Goal: Transaction & Acquisition: Purchase product/service

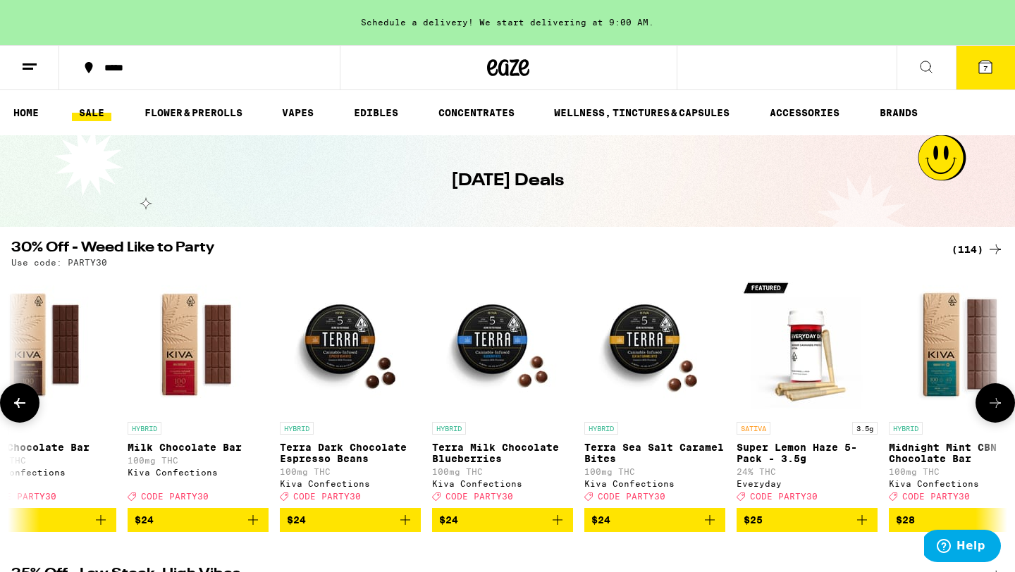
scroll to position [0, 9614]
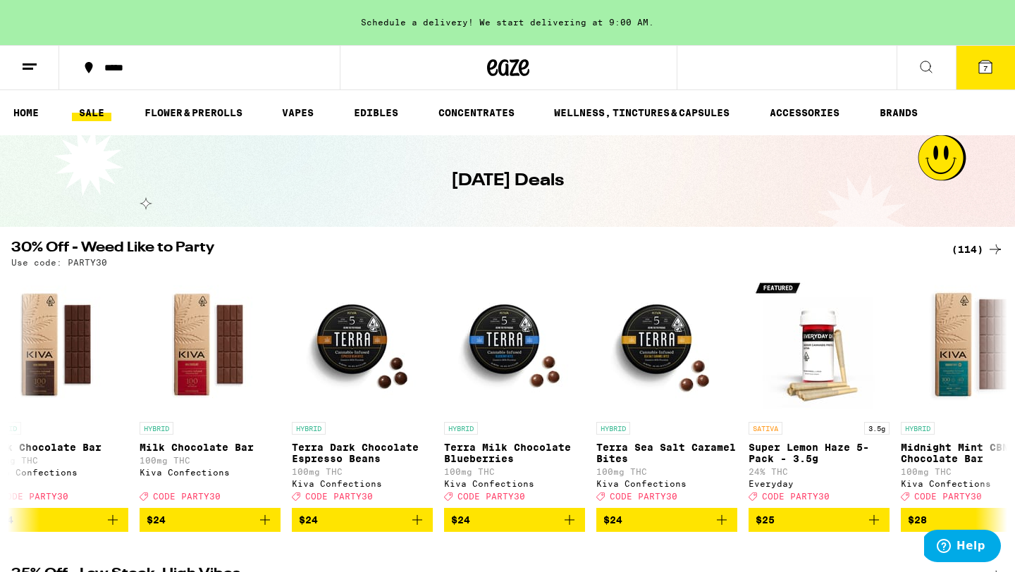
click at [985, 68] on span "7" at bounding box center [985, 68] width 4 height 8
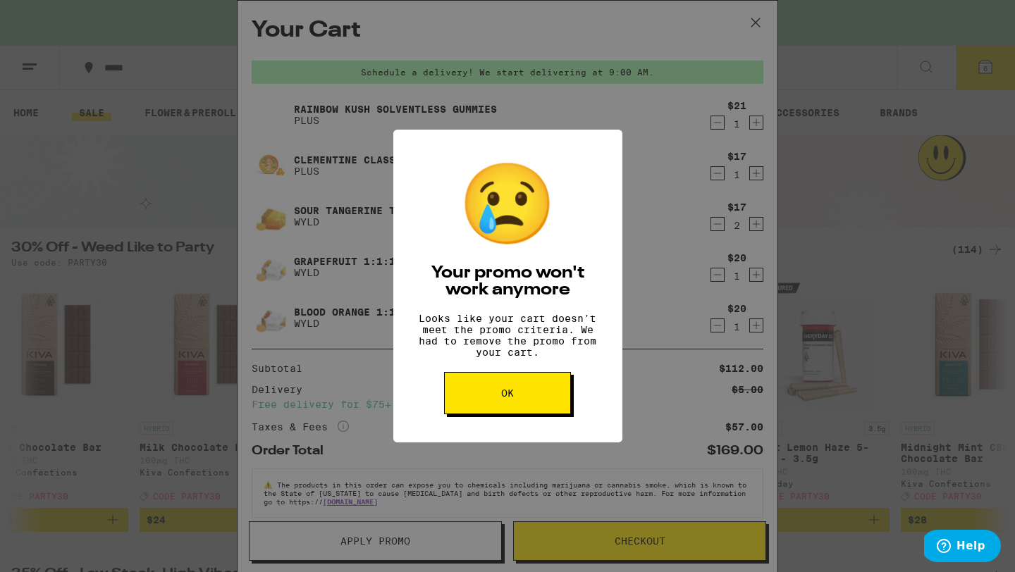
click at [522, 391] on button "OK" at bounding box center [507, 393] width 127 height 42
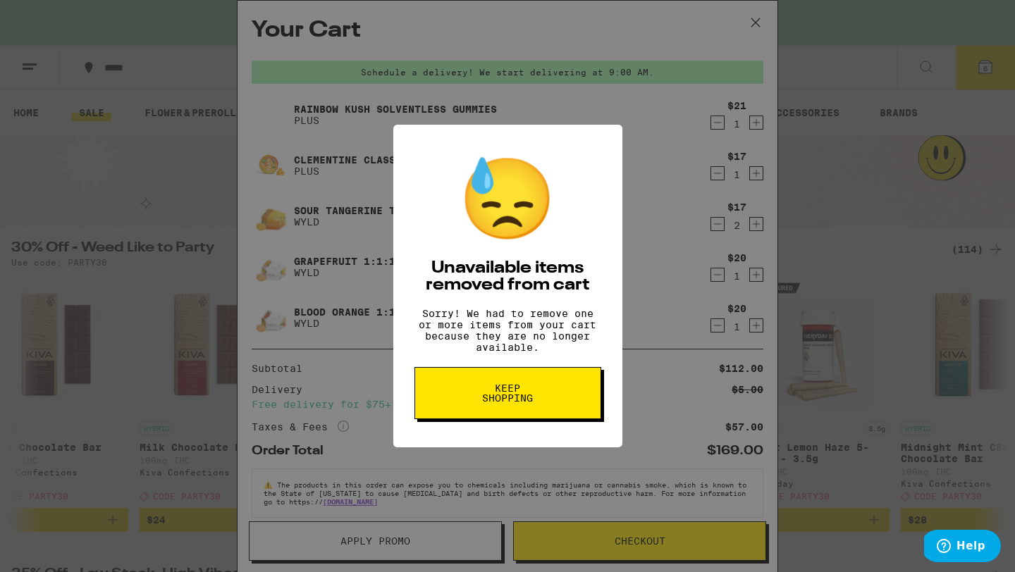
click at [493, 403] on span "Keep Shopping" at bounding box center [507, 393] width 73 height 20
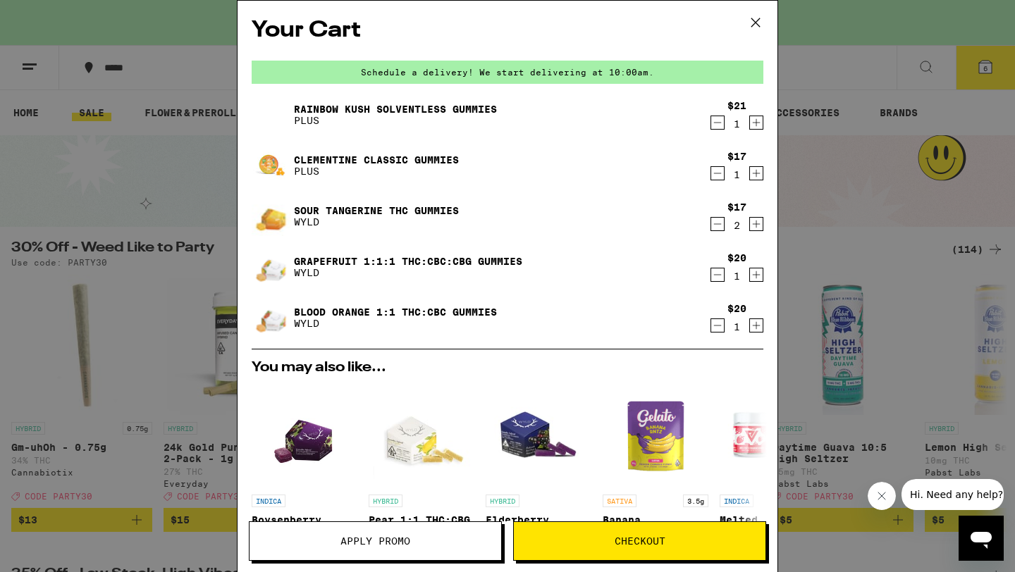
click at [716, 123] on icon "Decrement" at bounding box center [717, 122] width 13 height 17
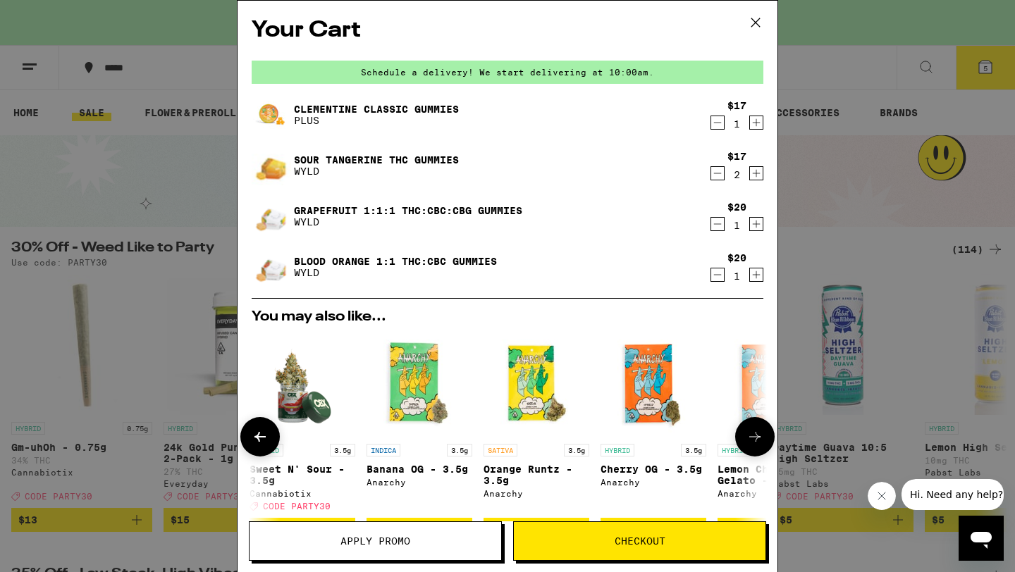
scroll to position [0, 658]
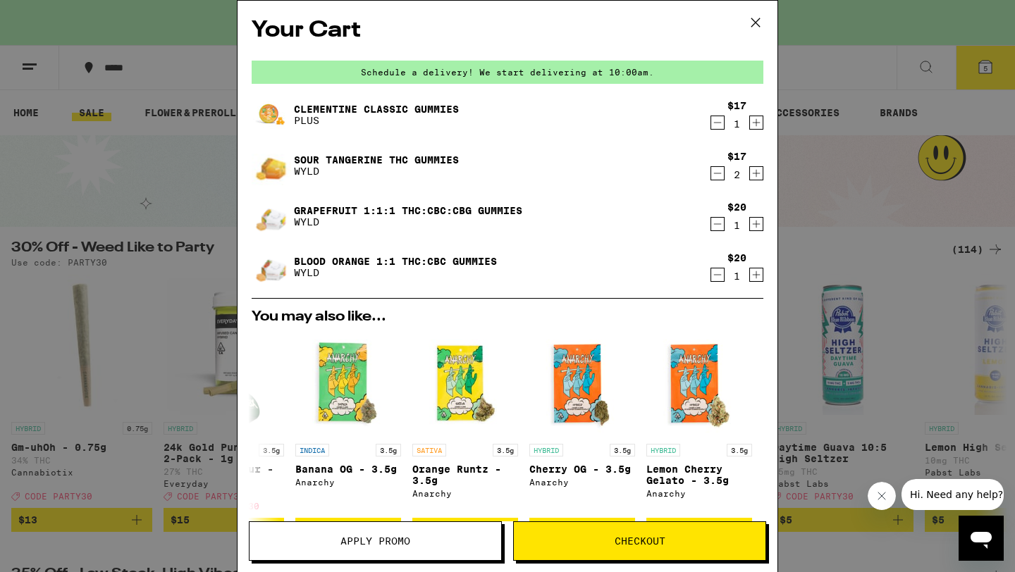
click at [169, 75] on div "Your Cart Schedule a delivery! We start delivering at 10:00am. Clementine CLASS…" at bounding box center [507, 286] width 1015 height 572
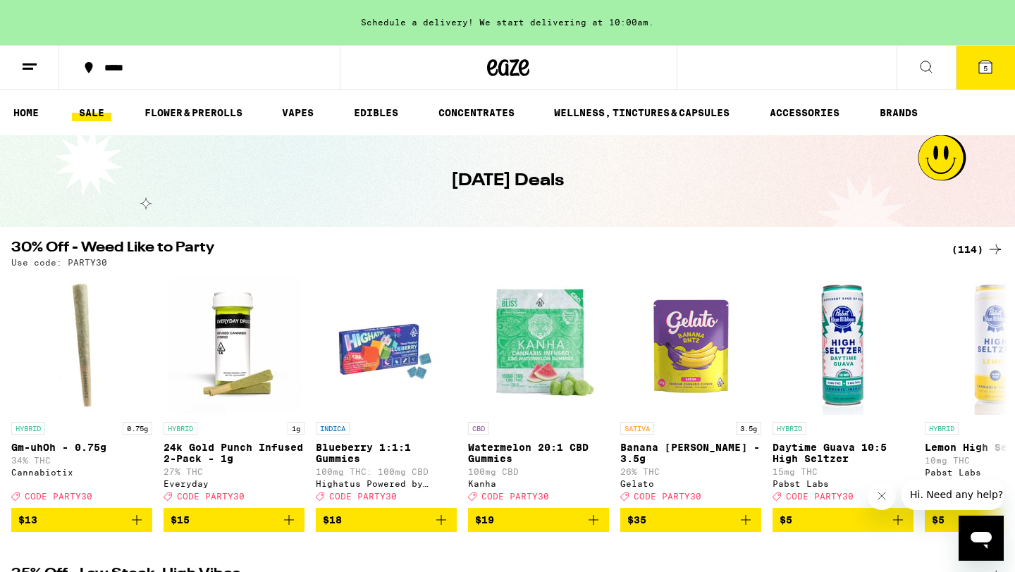
click at [99, 114] on link "SALE" at bounding box center [91, 112] width 39 height 17
click at [32, 70] on icon at bounding box center [29, 66] width 17 height 17
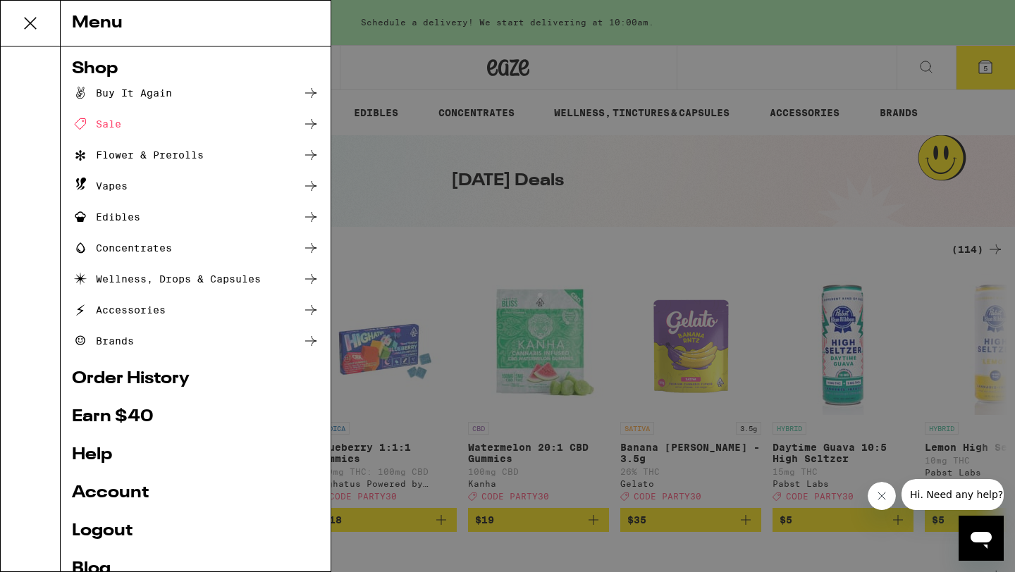
click at [111, 220] on div "Edibles" at bounding box center [106, 217] width 68 height 17
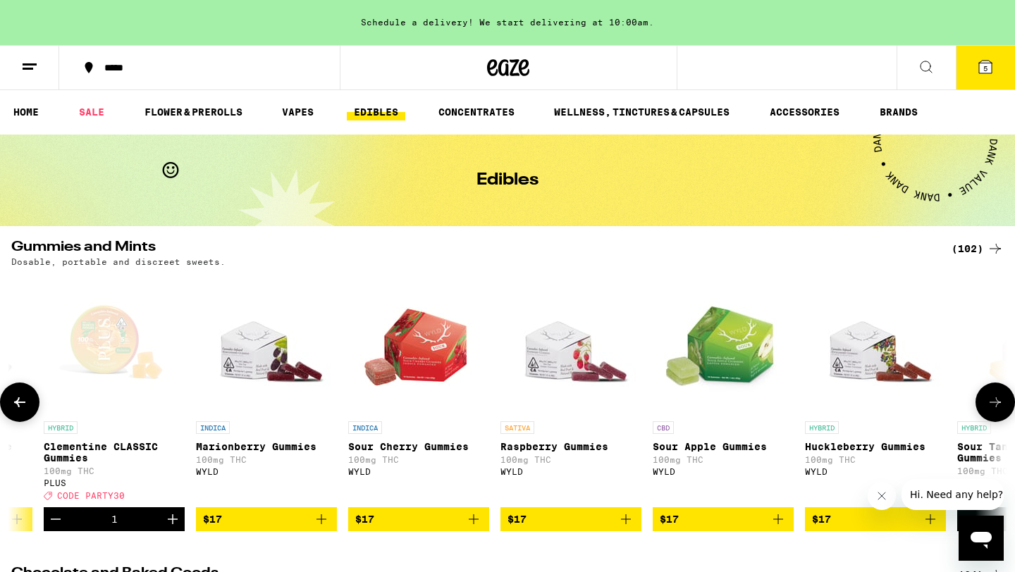
scroll to position [0, 4832]
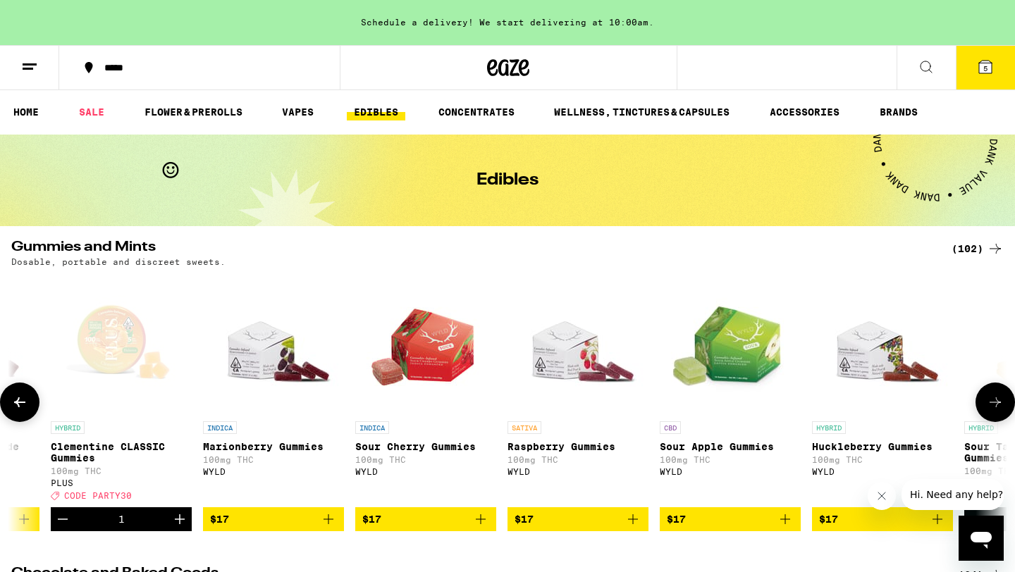
click at [487, 526] on icon "Add to bag" at bounding box center [480, 519] width 17 height 17
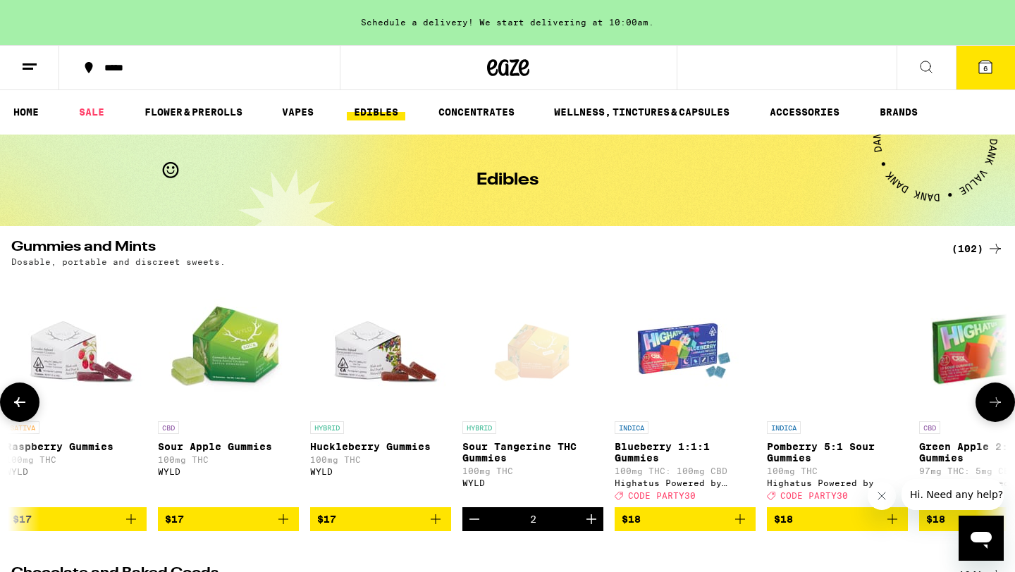
scroll to position [0, 5341]
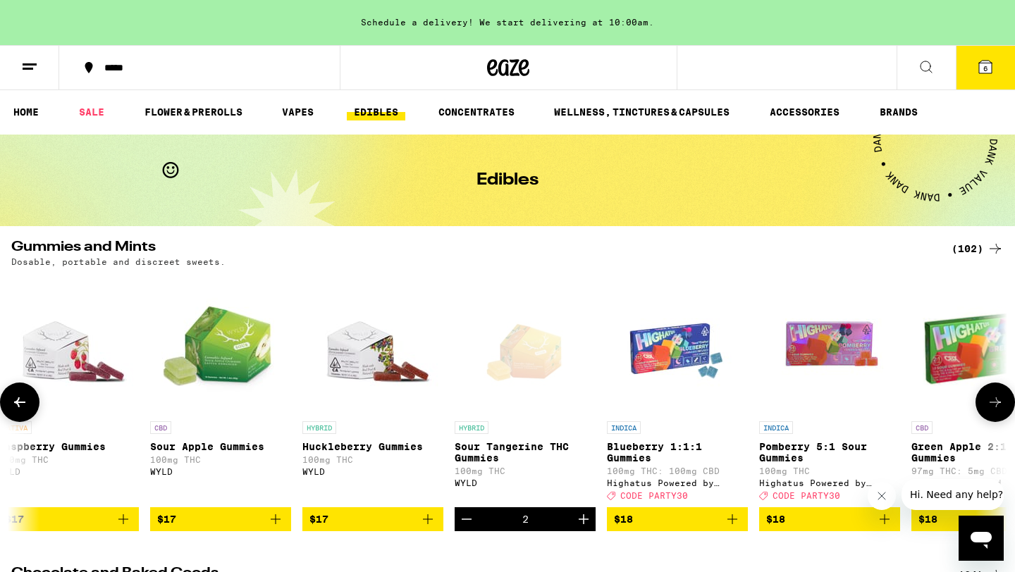
click at [432, 528] on icon "Add to bag" at bounding box center [427, 519] width 17 height 17
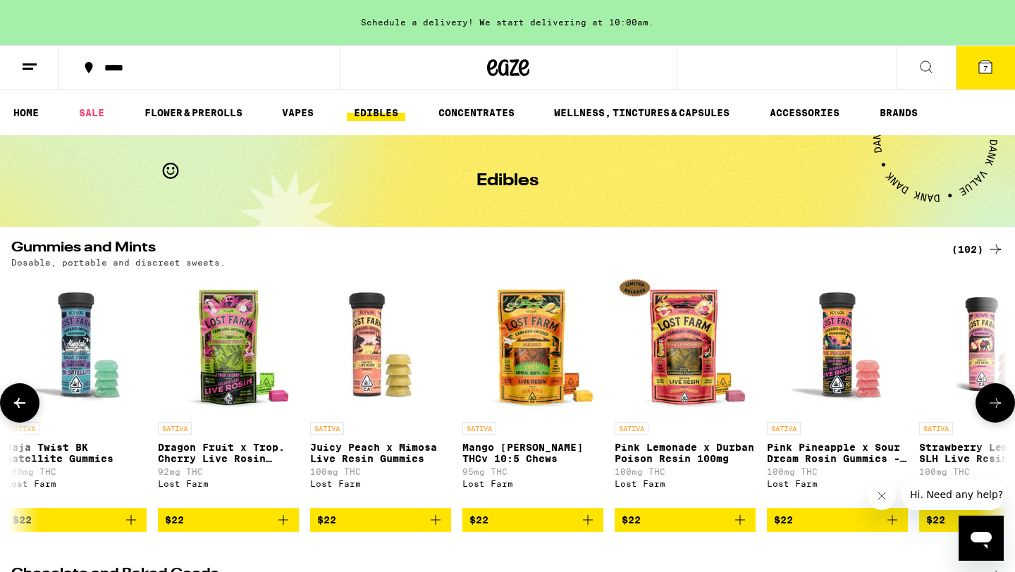
scroll to position [0, 13940]
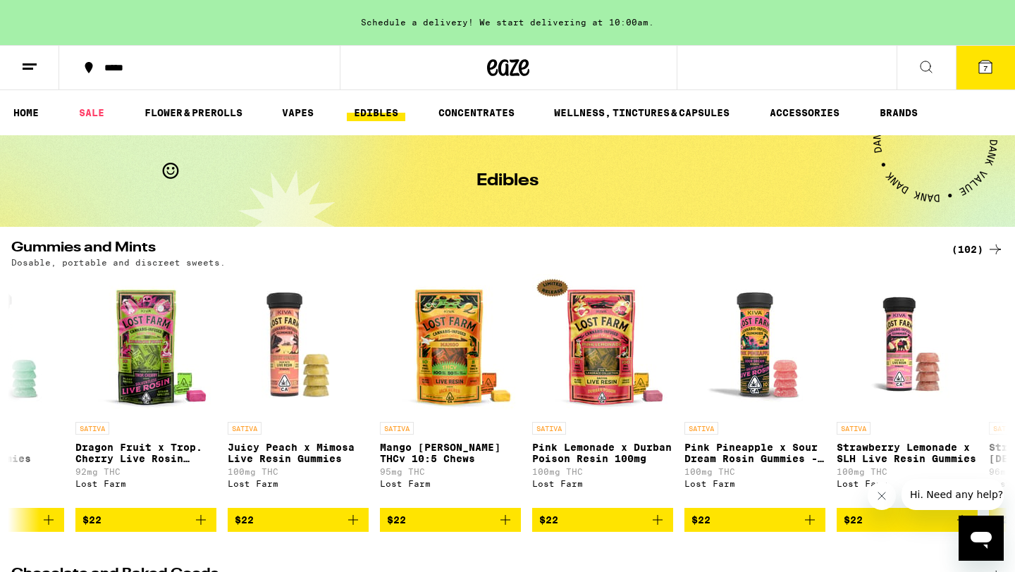
click at [989, 61] on icon at bounding box center [985, 67] width 13 height 13
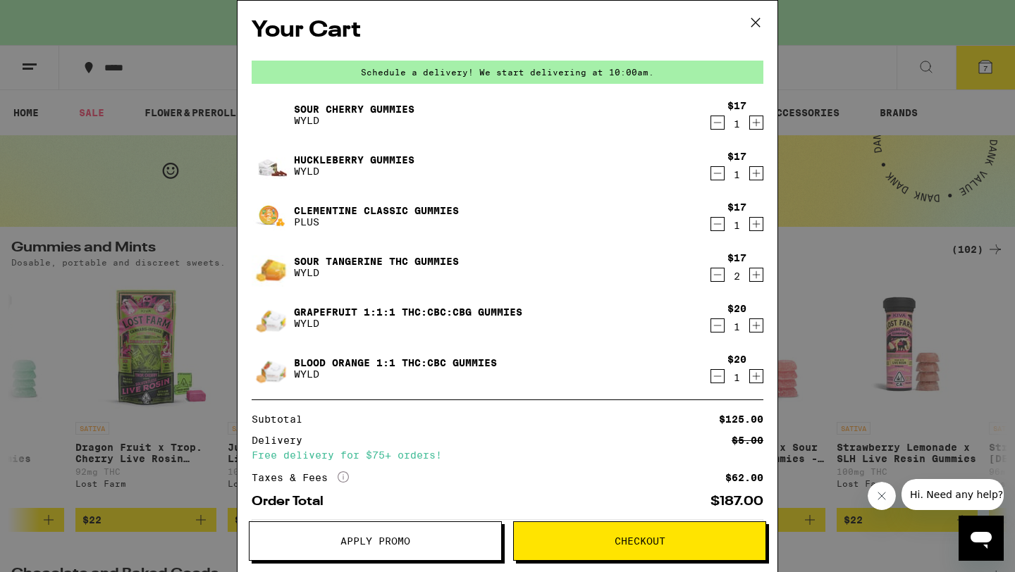
click at [352, 550] on button "Apply Promo" at bounding box center [375, 540] width 253 height 39
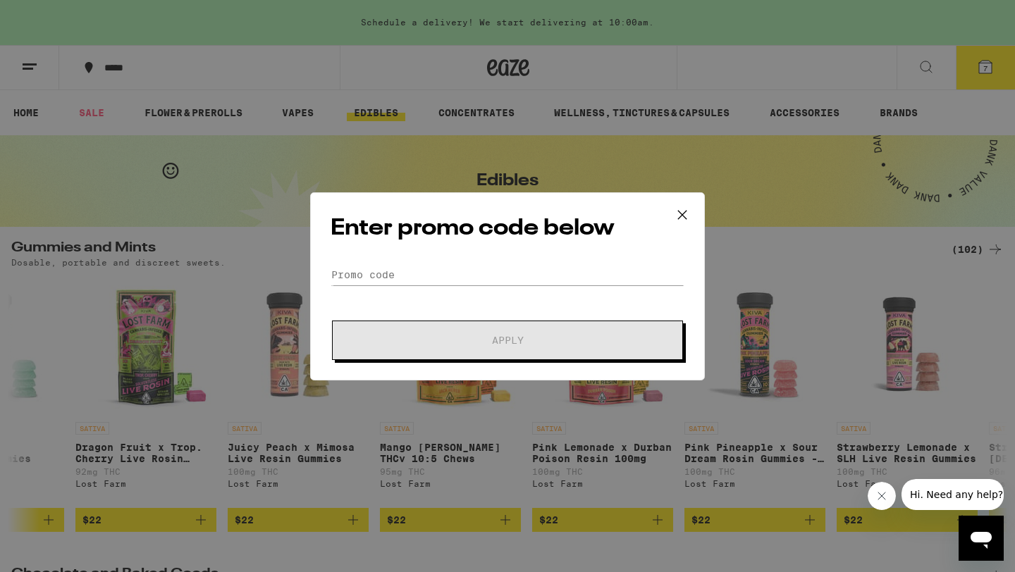
click at [369, 263] on div "Enter promo code below Promo Code Apply" at bounding box center [507, 286] width 395 height 188
click at [366, 274] on input "Promo Code" at bounding box center [508, 274] width 354 height 21
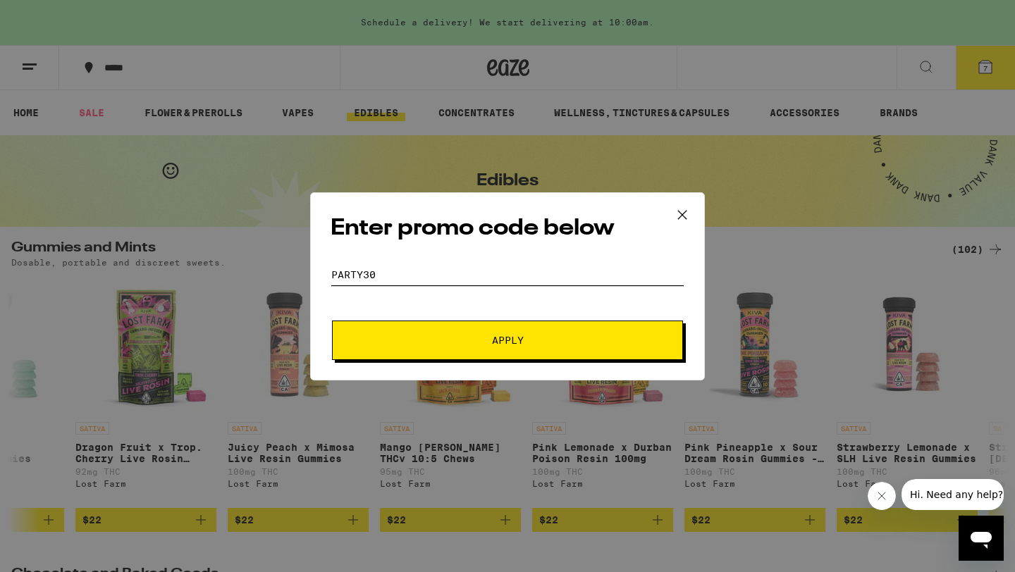
type input "party30"
click at [493, 345] on span "Apply" at bounding box center [508, 340] width 32 height 10
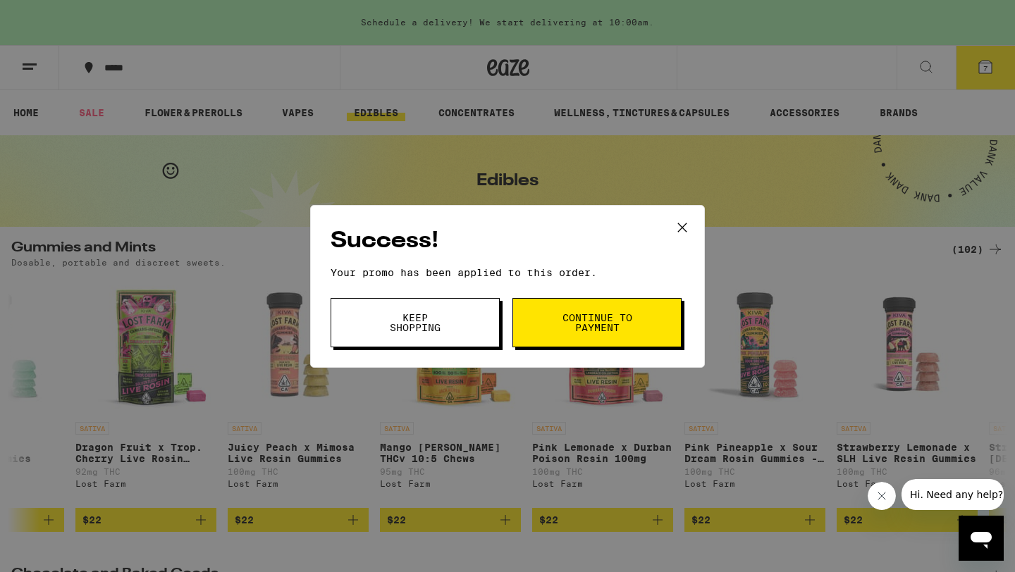
click at [569, 325] on span "Continue to payment" at bounding box center [597, 323] width 72 height 20
